Goal: Task Accomplishment & Management: Manage account settings

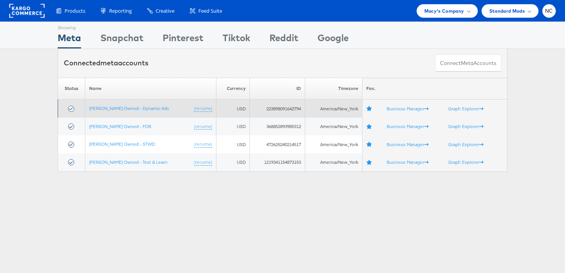
click at [115, 103] on td "Macy's Owned - Dynamic Ads (rename)" at bounding box center [150, 109] width 131 height 18
click at [112, 111] on link "[PERSON_NAME] Owned - Dynamic Ads" at bounding box center [129, 108] width 80 height 6
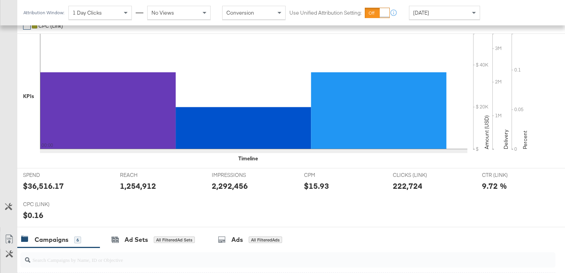
scroll to position [351, 0]
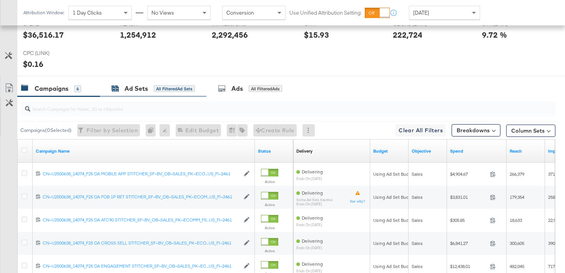
click at [142, 91] on div "Ad Sets" at bounding box center [135, 88] width 23 height 9
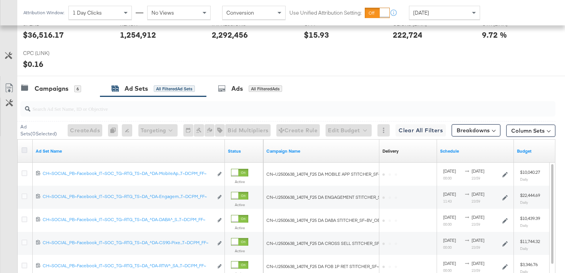
click at [26, 150] on icon at bounding box center [25, 150] width 6 height 6
click at [0, 0] on input "checkbox" at bounding box center [0, 0] width 0 height 0
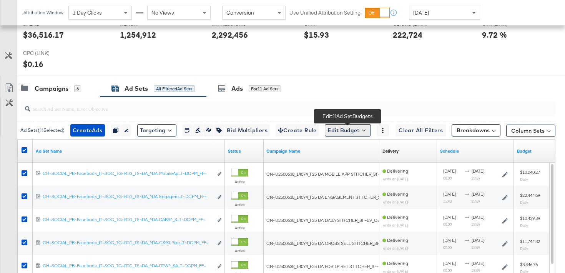
click at [357, 129] on button "Edit Budget" at bounding box center [348, 130] width 46 height 12
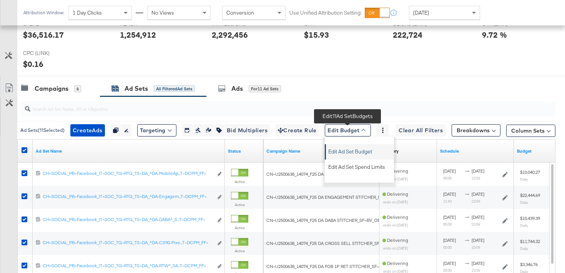
click at [357, 152] on span "Edit Ad Set Budget" at bounding box center [350, 150] width 44 height 10
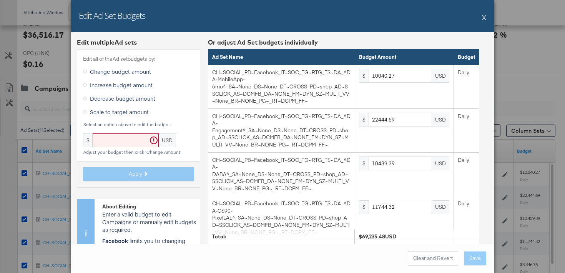
click at [119, 105] on div "Decrease budget amount" at bounding box center [138, 99] width 111 height 13
click at [116, 114] on span "Scale to target amount" at bounding box center [119, 112] width 59 height 8
click at [0, 0] on input "Scale to target amount" at bounding box center [0, 0] width 0 height 0
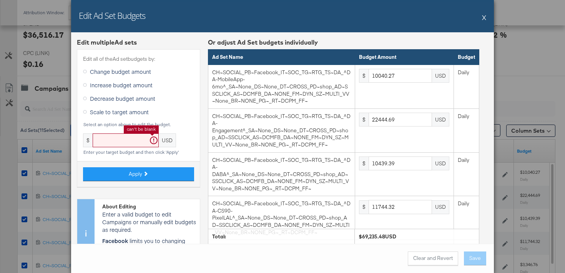
click at [121, 138] on input "text" at bounding box center [126, 140] width 66 height 14
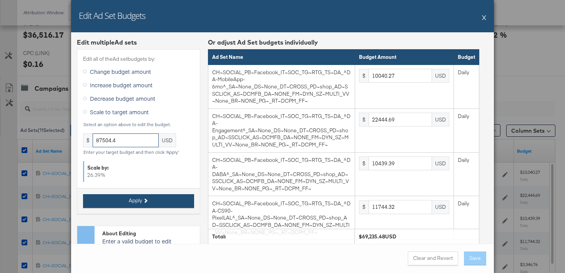
type input "87504.4"
click at [133, 201] on span "Apply" at bounding box center [135, 200] width 13 height 7
type input "12689.56"
type input "28367.09"
type input "13193.99"
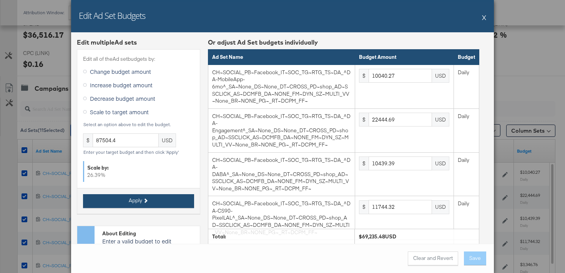
type input "14843.25"
type input "4229.85"
type input "1903.43"
type input "1797.68"
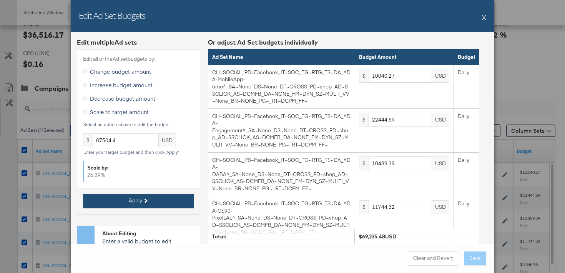
type input "879.6"
type input "6816.89"
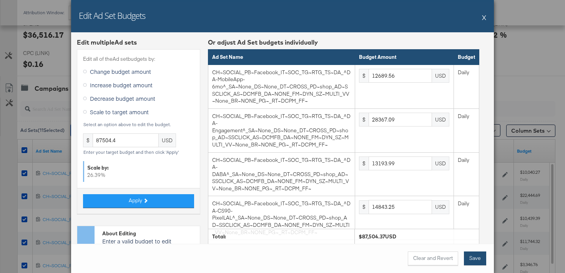
click at [478, 259] on button "Save" at bounding box center [475, 258] width 22 height 14
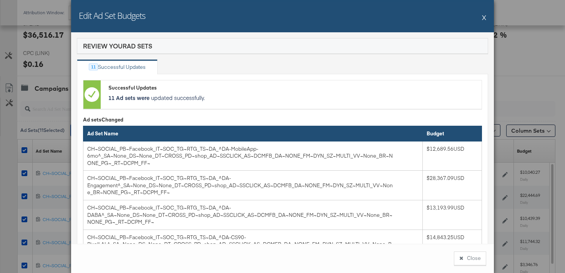
click at [484, 18] on button "X" at bounding box center [484, 17] width 4 height 15
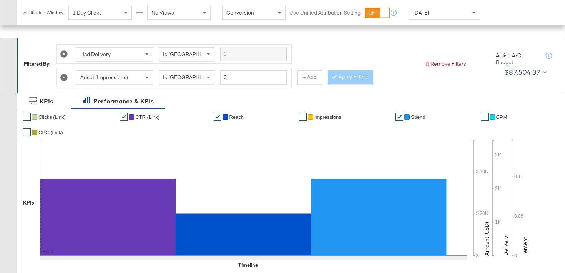
scroll to position [0, 0]
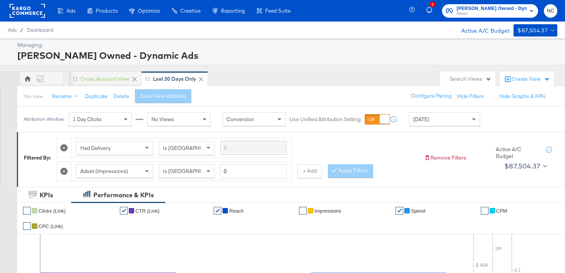
click at [496, 12] on span "Macy's" at bounding box center [491, 14] width 70 height 6
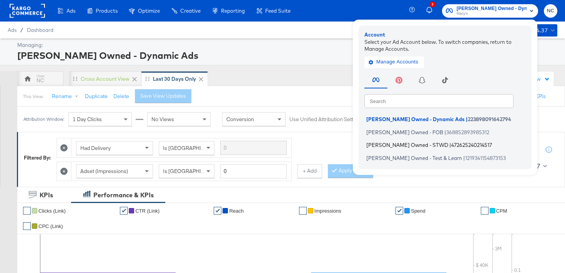
click at [442, 139] on li "Macy's Owned - STWD | 472625240214517" at bounding box center [446, 144] width 165 height 11
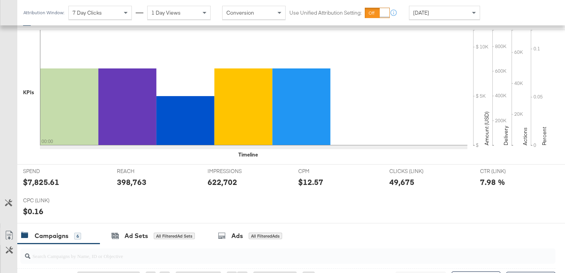
scroll to position [285, 0]
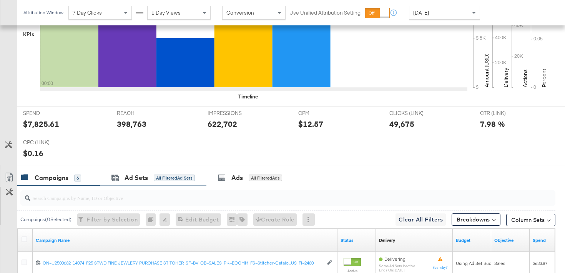
click at [138, 183] on div "Ad Sets All Filtered Ad Sets" at bounding box center [153, 177] width 106 height 17
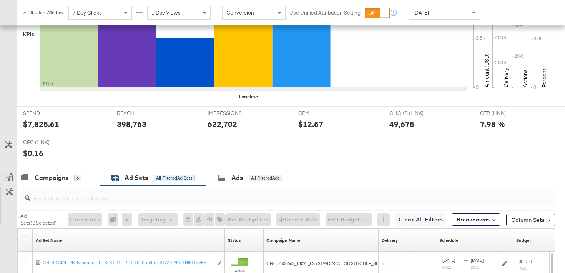
click at [23, 244] on div at bounding box center [26, 240] width 8 height 8
click at [23, 240] on icon at bounding box center [25, 239] width 6 height 6
click at [0, 0] on input "checkbox" at bounding box center [0, 0] width 0 height 0
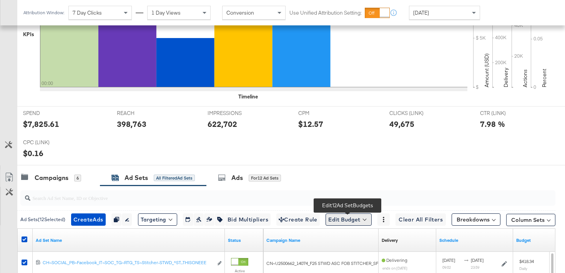
click at [345, 216] on button "Edit Budget" at bounding box center [348, 219] width 46 height 12
click at [343, 181] on span "Edit Ad Set Budget" at bounding box center [351, 181] width 44 height 10
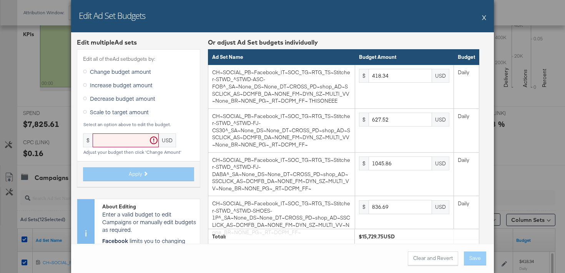
click at [129, 113] on span "Scale to target amount" at bounding box center [119, 112] width 59 height 8
click at [0, 0] on input "Scale to target amount" at bounding box center [0, 0] width 0 height 0
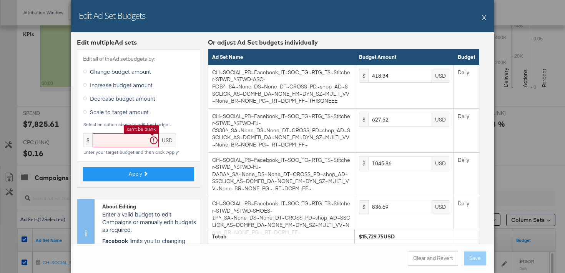
click at [114, 135] on input "text" at bounding box center [126, 140] width 66 height 14
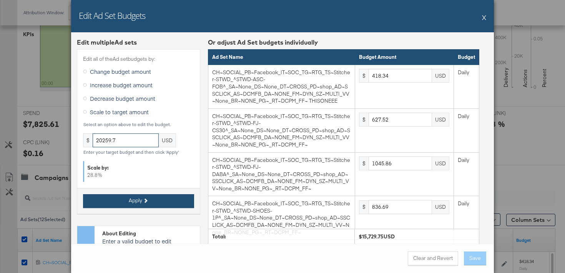
type input "20259.7"
click at [128, 206] on button "Apply" at bounding box center [138, 201] width 111 height 14
type input "538.81"
type input "808.23"
type input "1347.05"
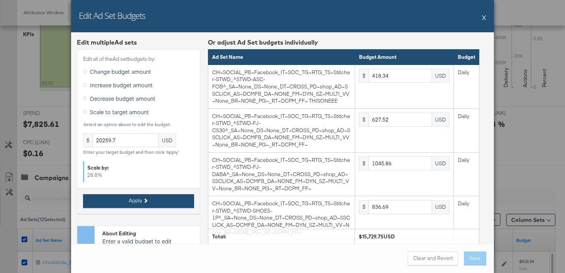
type input "1077.64"
type input "1616.46"
type input "1239.28"
type input "2155.29"
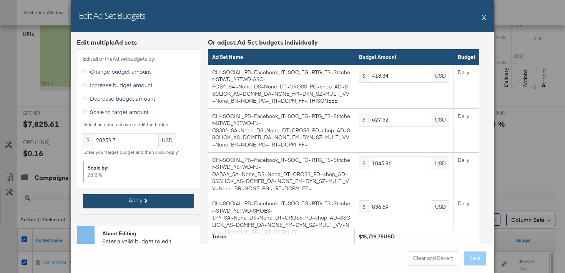
type input "2155.29"
type input "2963.52"
type input "1616.46"
type input "2586.34"
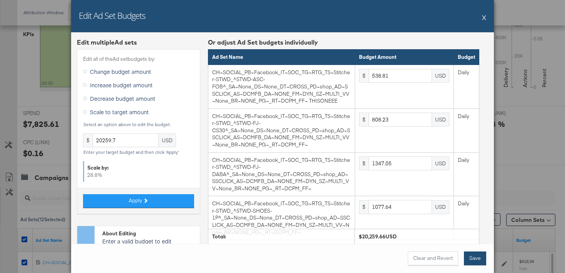
click at [466, 261] on button "Save" at bounding box center [475, 258] width 22 height 14
